Goal: Transaction & Acquisition: Obtain resource

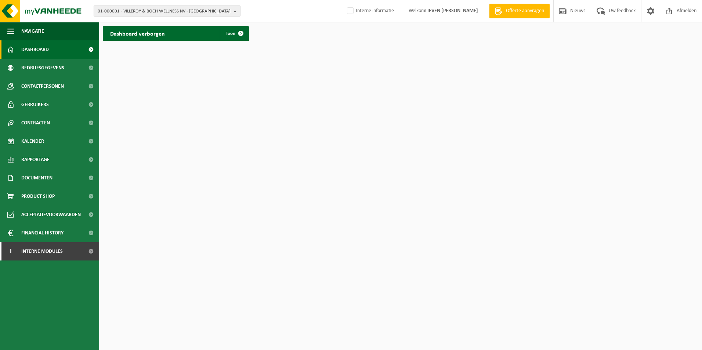
click at [136, 12] on span "01-000001 - VILLEROY & BOCH WELLNESS NV - ROESELARE" at bounding box center [164, 11] width 133 height 11
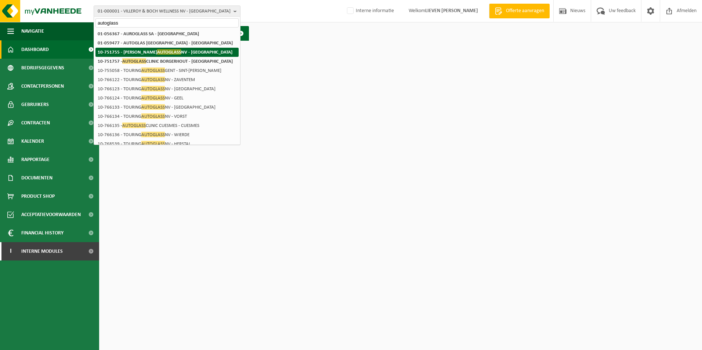
type input "autoglass"
click at [157, 50] on span "AUTOGLASS" at bounding box center [169, 52] width 24 height 6
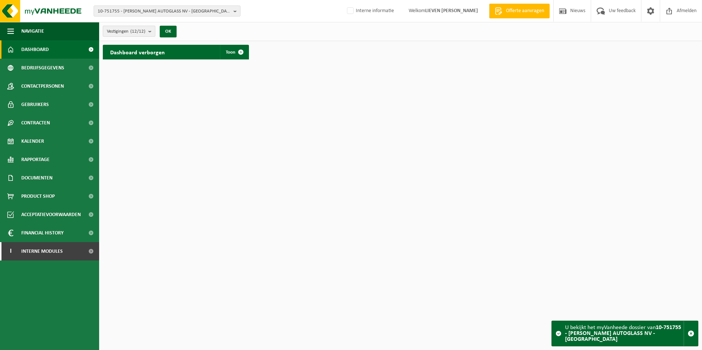
click at [149, 30] on b "submit" at bounding box center [151, 31] width 7 height 10
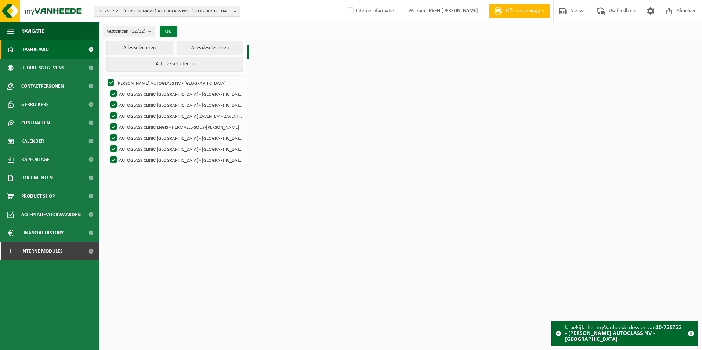
click at [166, 31] on button "OK" at bounding box center [168, 32] width 17 height 12
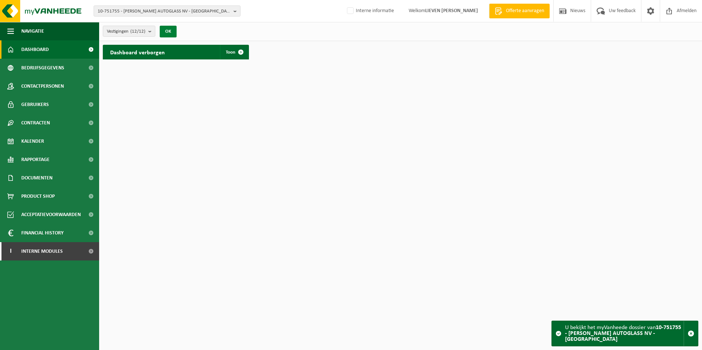
click at [166, 31] on button "OK" at bounding box center [168, 32] width 17 height 12
click at [46, 178] on span "Documenten" at bounding box center [36, 178] width 31 height 18
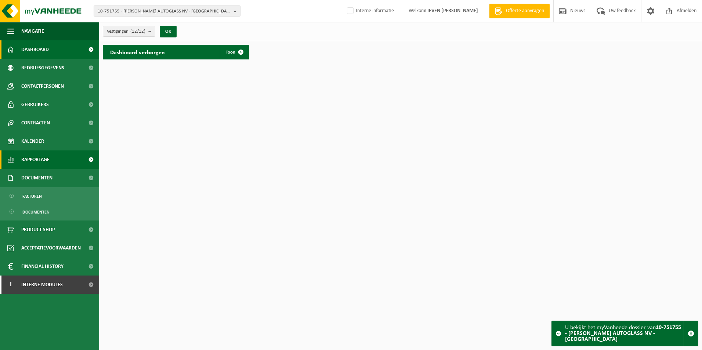
click at [44, 156] on span "Rapportage" at bounding box center [35, 160] width 28 height 18
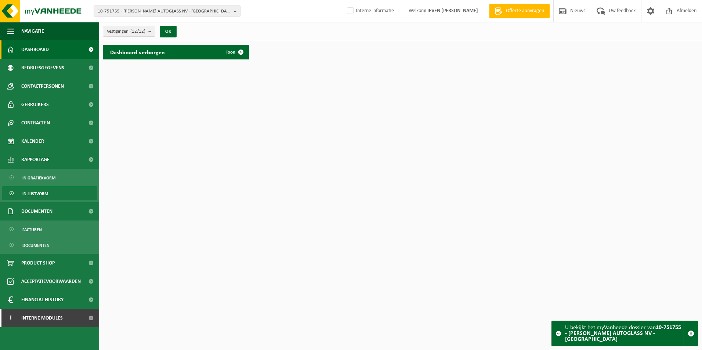
click at [47, 195] on span "In lijstvorm" at bounding box center [35, 194] width 26 height 14
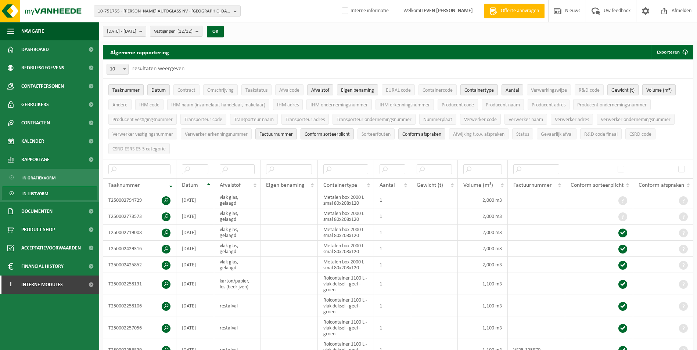
click at [188, 33] on span "Vestigingen (12/12)" at bounding box center [173, 31] width 39 height 11
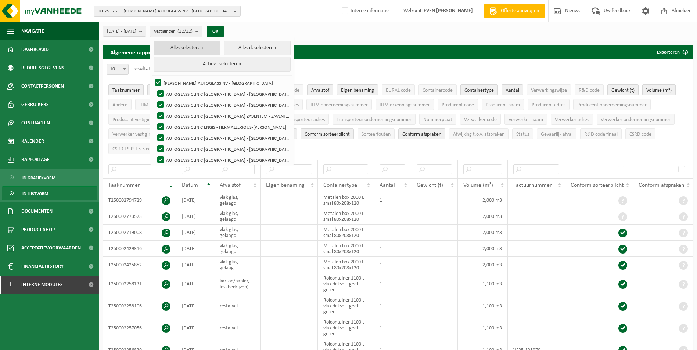
click at [213, 47] on button "Alles selecteren" at bounding box center [186, 48] width 66 height 15
click at [224, 31] on button "OK" at bounding box center [215, 32] width 17 height 12
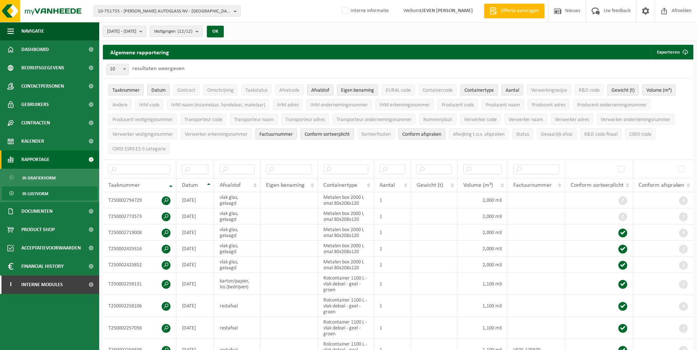
click at [46, 159] on span "Rapportage" at bounding box center [35, 160] width 28 height 18
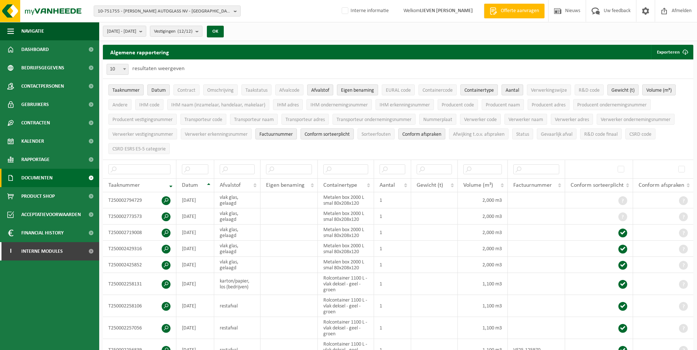
click at [48, 177] on span "Documenten" at bounding box center [36, 178] width 31 height 18
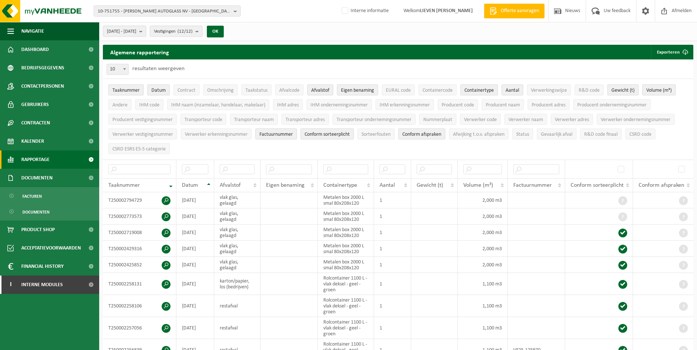
click at [41, 155] on span "Rapportage" at bounding box center [35, 160] width 28 height 18
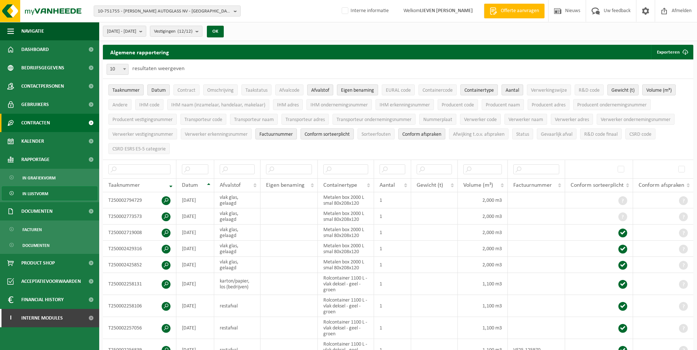
click at [46, 122] on span "Contracten" at bounding box center [35, 123] width 29 height 18
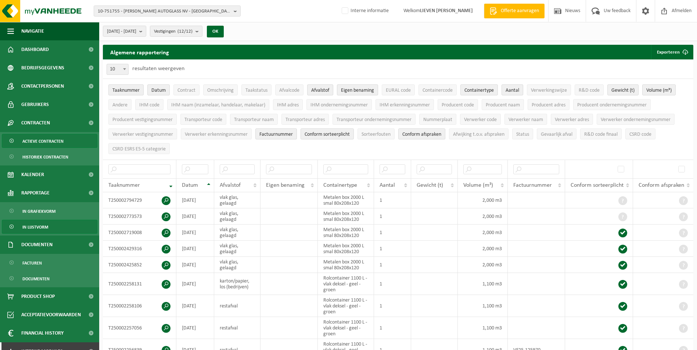
click at [46, 140] on span "Actieve contracten" at bounding box center [42, 141] width 41 height 14
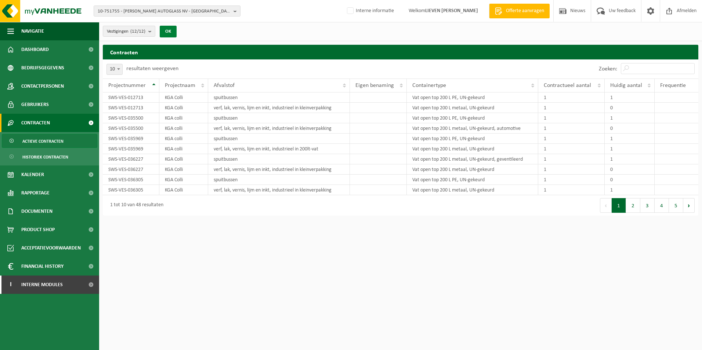
click at [166, 30] on button "OK" at bounding box center [168, 32] width 17 height 12
click at [56, 64] on span "Bedrijfsgegevens" at bounding box center [42, 68] width 43 height 18
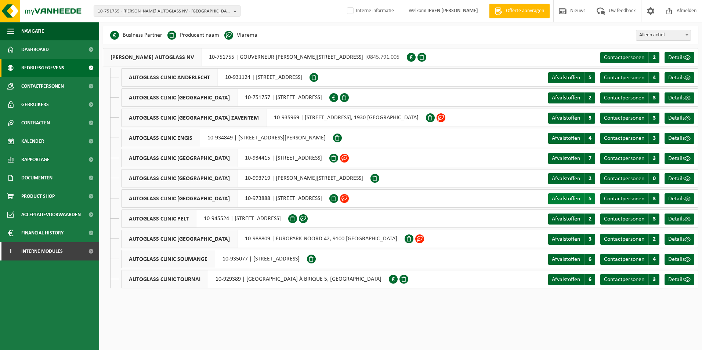
click at [584, 196] on link "Afvalstoffen A 5" at bounding box center [571, 198] width 47 height 11
click at [349, 98] on span at bounding box center [344, 97] width 9 height 9
click at [679, 95] on span "Details" at bounding box center [676, 98] width 17 height 6
click at [53, 159] on link "Rapportage" at bounding box center [49, 160] width 99 height 18
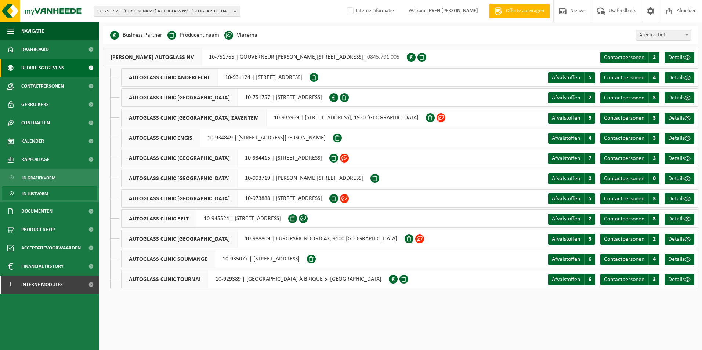
click at [47, 192] on span "In lijstvorm" at bounding box center [35, 194] width 26 height 14
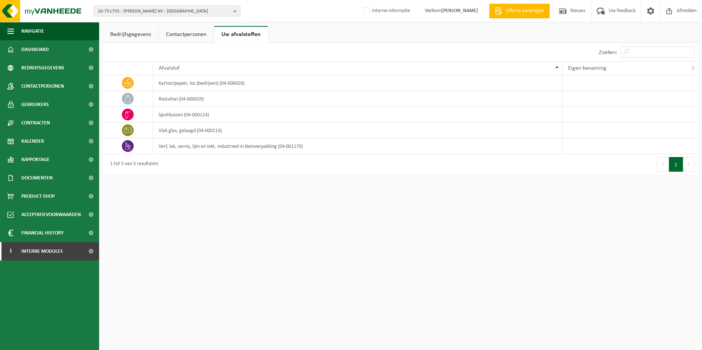
click at [129, 34] on link "Bedrijfsgegevens" at bounding box center [130, 34] width 55 height 17
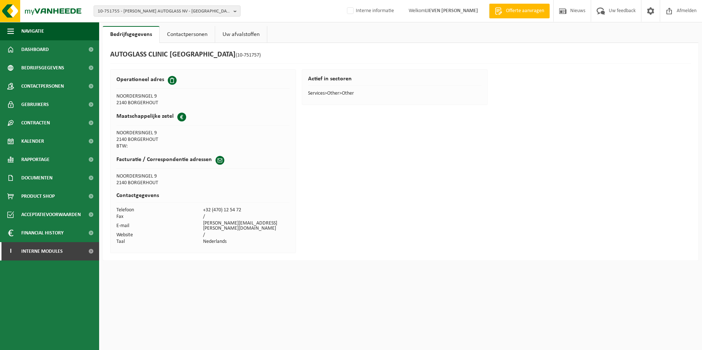
click at [228, 34] on link "Uw afvalstoffen" at bounding box center [241, 34] width 52 height 17
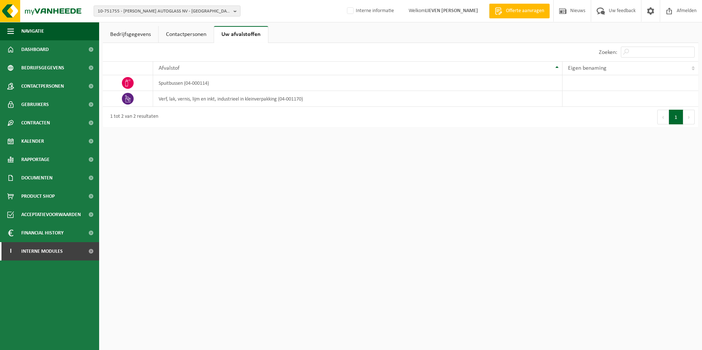
click at [120, 32] on link "Bedrijfsgegevens" at bounding box center [130, 34] width 55 height 17
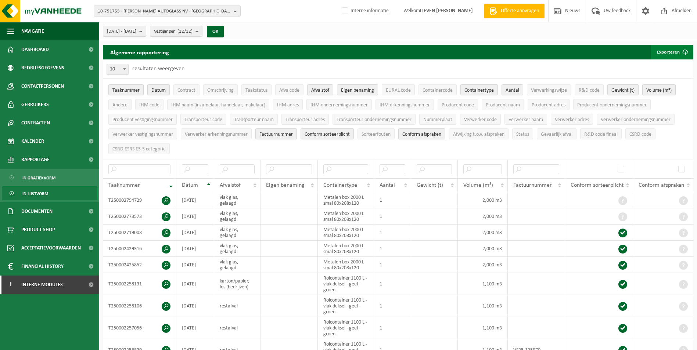
click at [673, 50] on button "Exporteren" at bounding box center [671, 52] width 41 height 15
click at [663, 81] on link "Alle beschikbare kolommen" at bounding box center [658, 81] width 66 height 15
